Goal: Information Seeking & Learning: Understand process/instructions

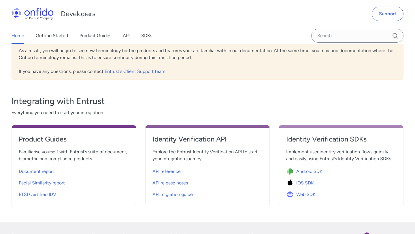
scroll to position [150, 0]
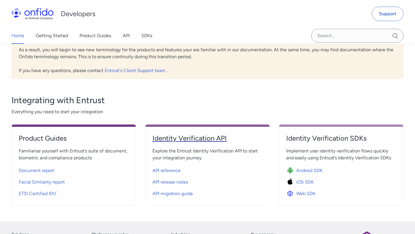
click at [187, 135] on h4 "Identity Verification API" at bounding box center [208, 138] width 110 height 9
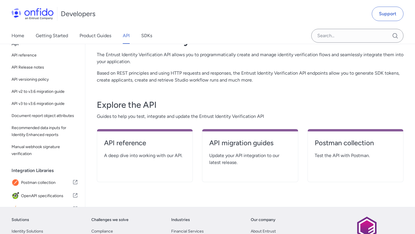
scroll to position [59, 0]
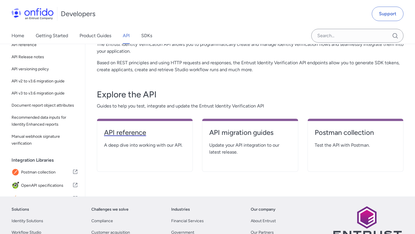
click at [143, 130] on h4 "API reference" at bounding box center [145, 132] width 82 height 9
select select "http"
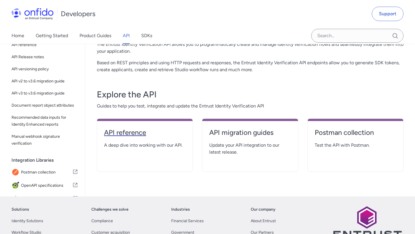
select select "http"
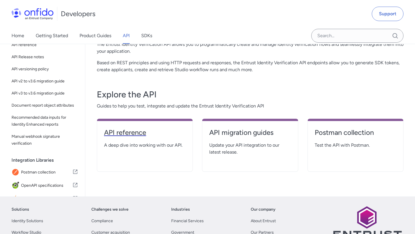
select select "http"
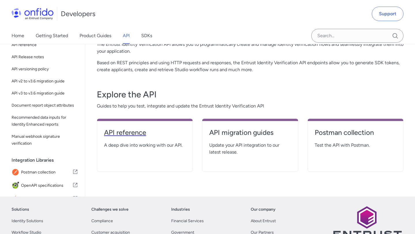
select select "http"
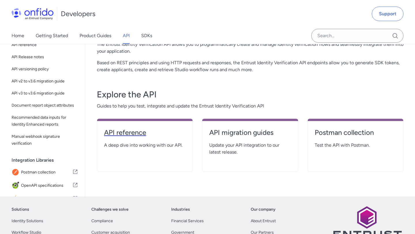
select select "http"
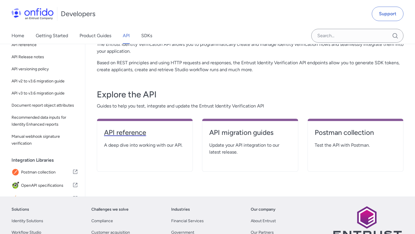
select select "http"
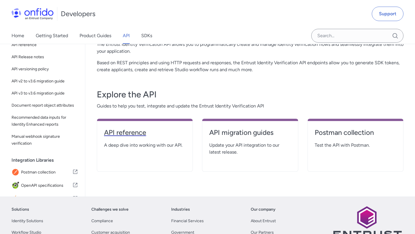
select select "http"
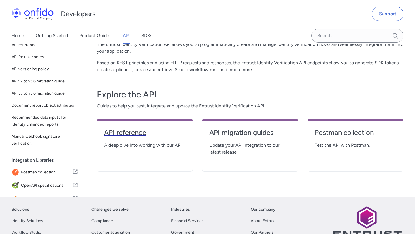
select select "http"
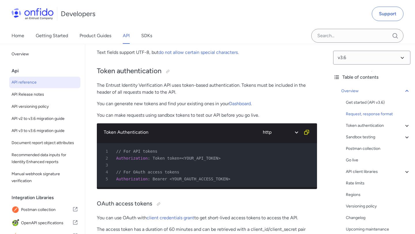
scroll to position [212, 0]
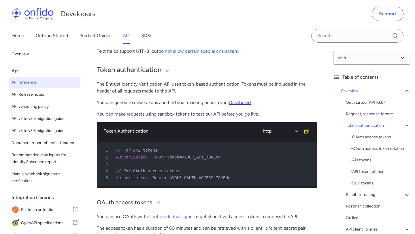
click at [236, 102] on link "Dashboard" at bounding box center [240, 102] width 22 height 5
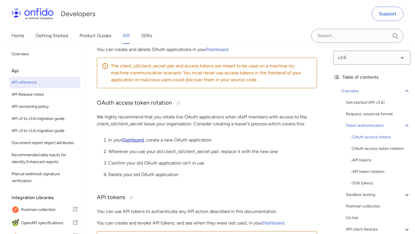
click at [130, 139] on link "Dashboard" at bounding box center [133, 139] width 22 height 5
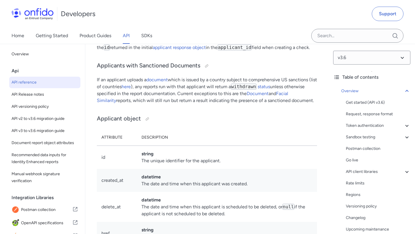
scroll to position [7127, 0]
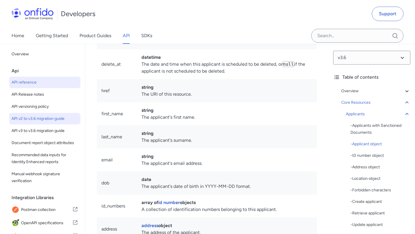
click at [38, 119] on span "API v2 to v3.6 migration guide" at bounding box center [45, 118] width 67 height 7
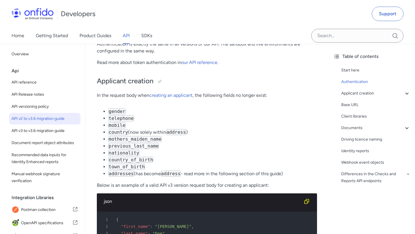
scroll to position [194, 0]
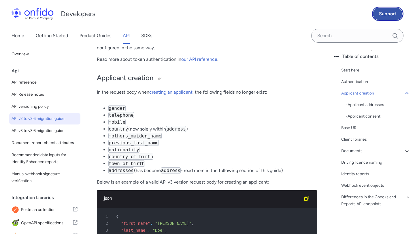
click at [393, 15] on link "Support" at bounding box center [388, 14] width 32 height 14
